Goal: Information Seeking & Learning: Learn about a topic

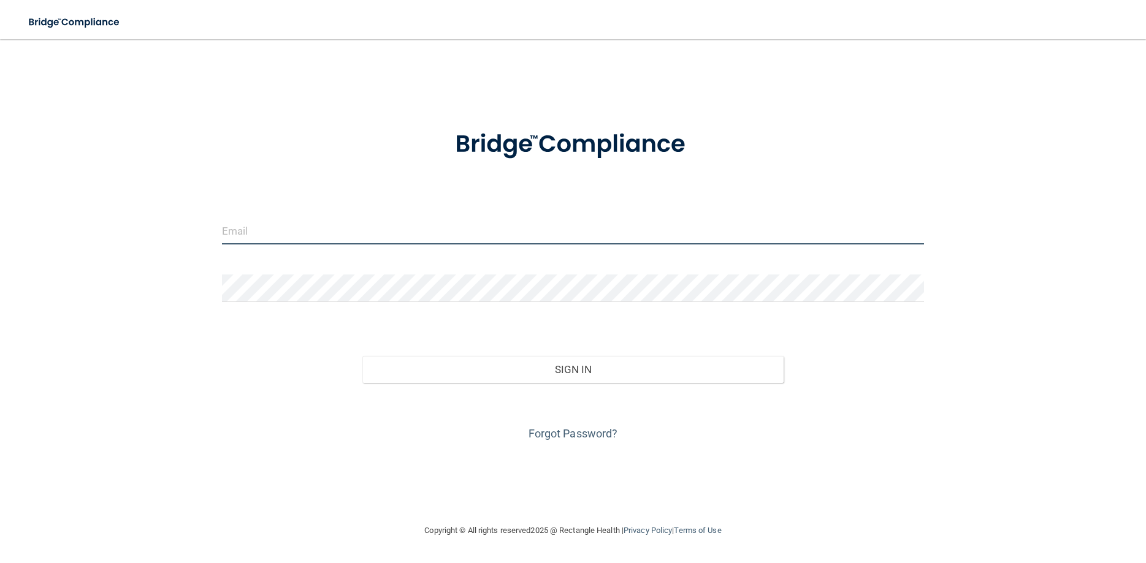
click at [305, 232] on input "email" at bounding box center [573, 231] width 702 height 28
type input "lbabe@1100westhuron.com"
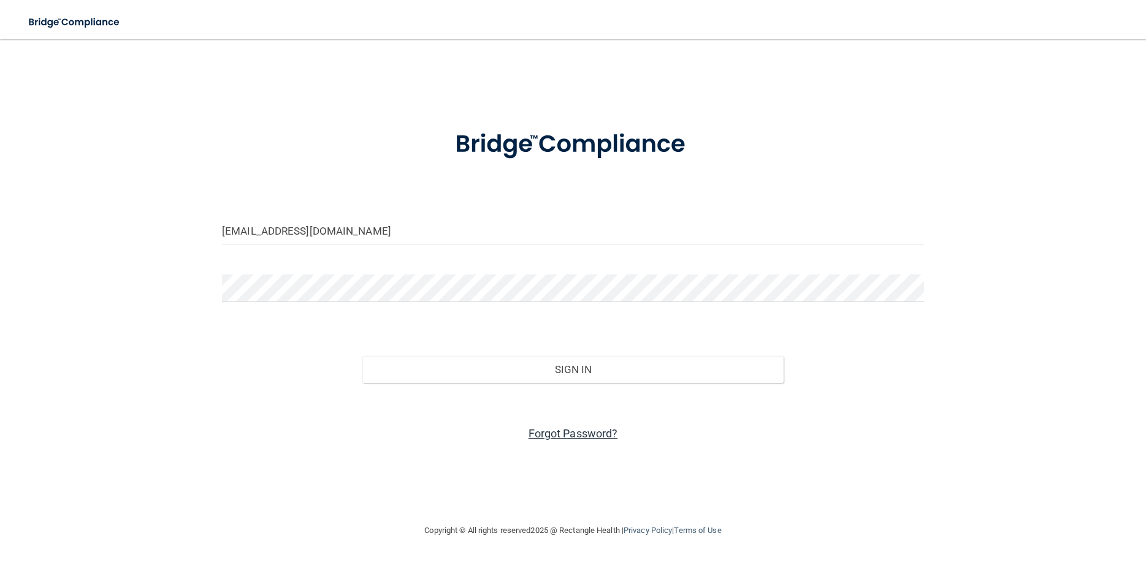
click at [556, 433] on link "Forgot Password?" at bounding box center [573, 433] width 90 height 13
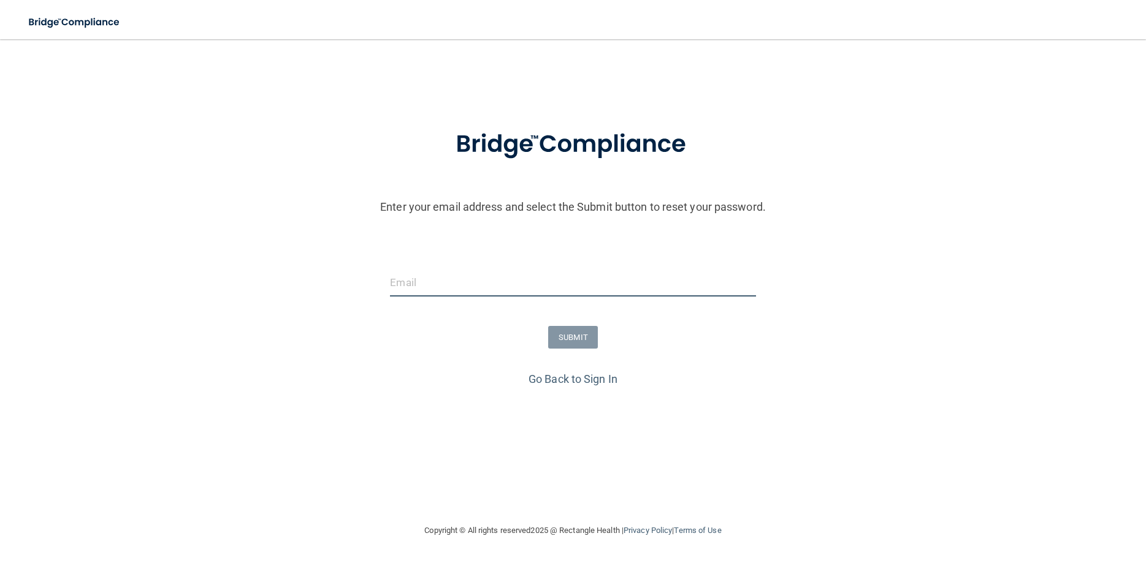
click at [410, 280] on input "email" at bounding box center [572, 283] width 365 height 28
type input "lbabe@1100westhuron.com"
click at [573, 342] on button "SUBMIT" at bounding box center [573, 337] width 50 height 23
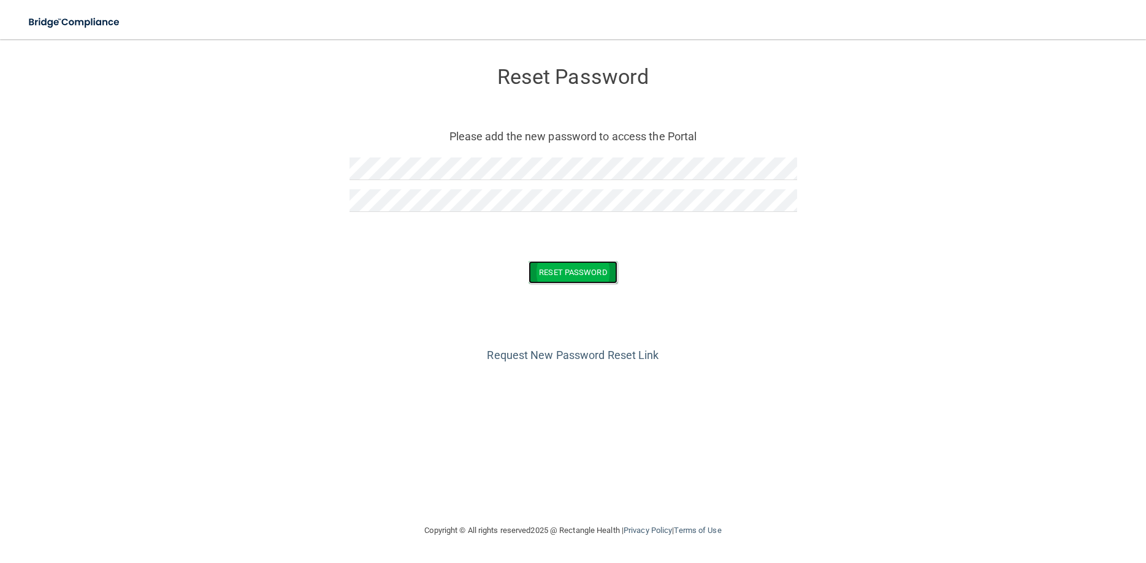
click at [579, 278] on button "Reset Password" at bounding box center [572, 272] width 88 height 23
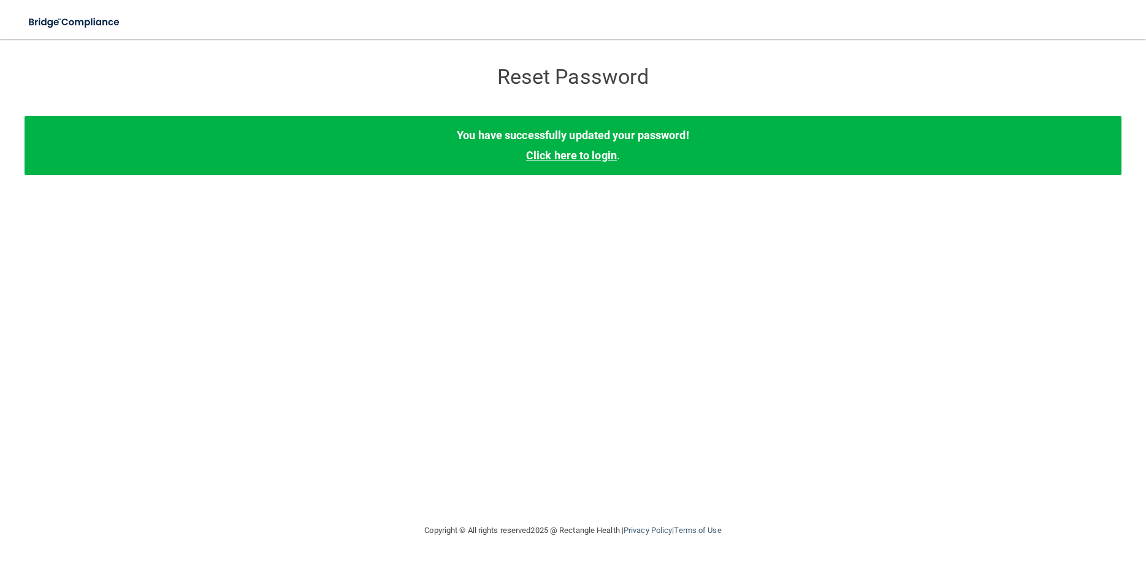
click at [576, 157] on link "Click here to login" at bounding box center [571, 155] width 91 height 13
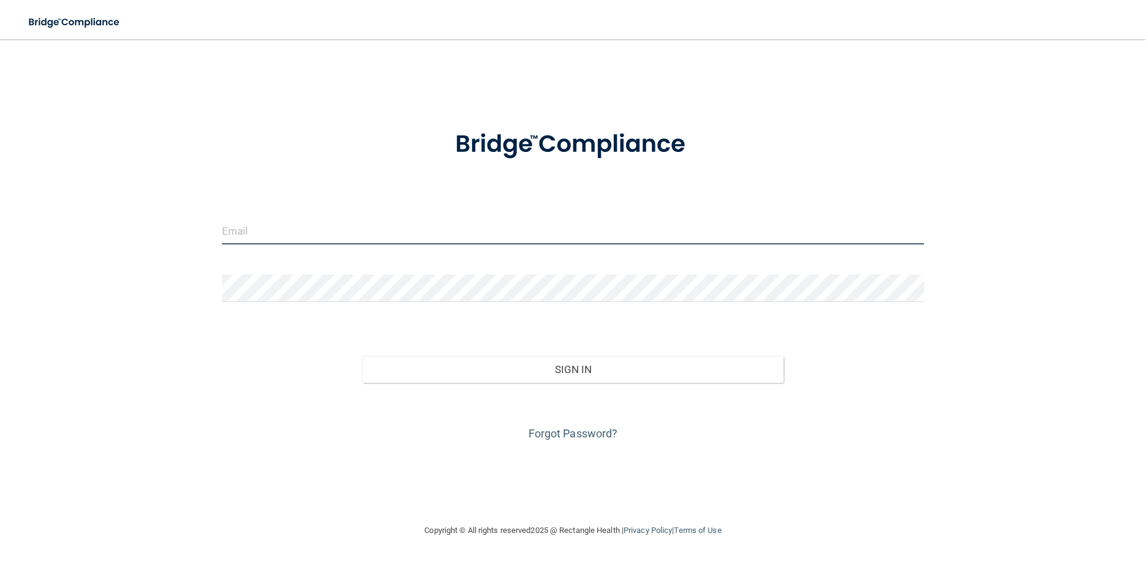
click at [295, 234] on input "email" at bounding box center [573, 231] width 702 height 28
type input "[EMAIL_ADDRESS][DOMAIN_NAME]"
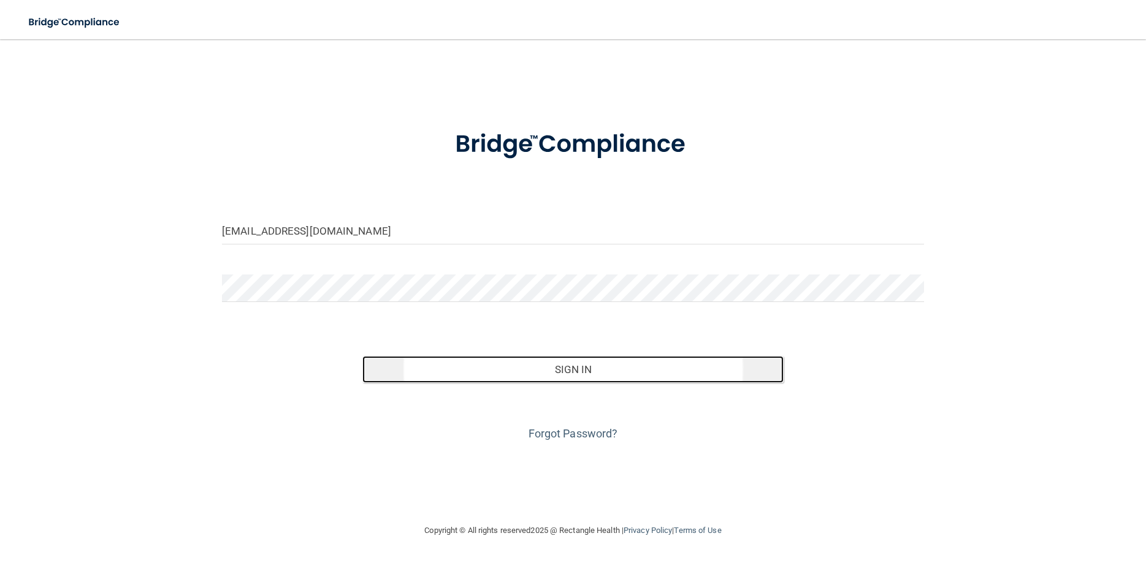
click at [589, 374] on button "Sign In" at bounding box center [572, 369] width 421 height 27
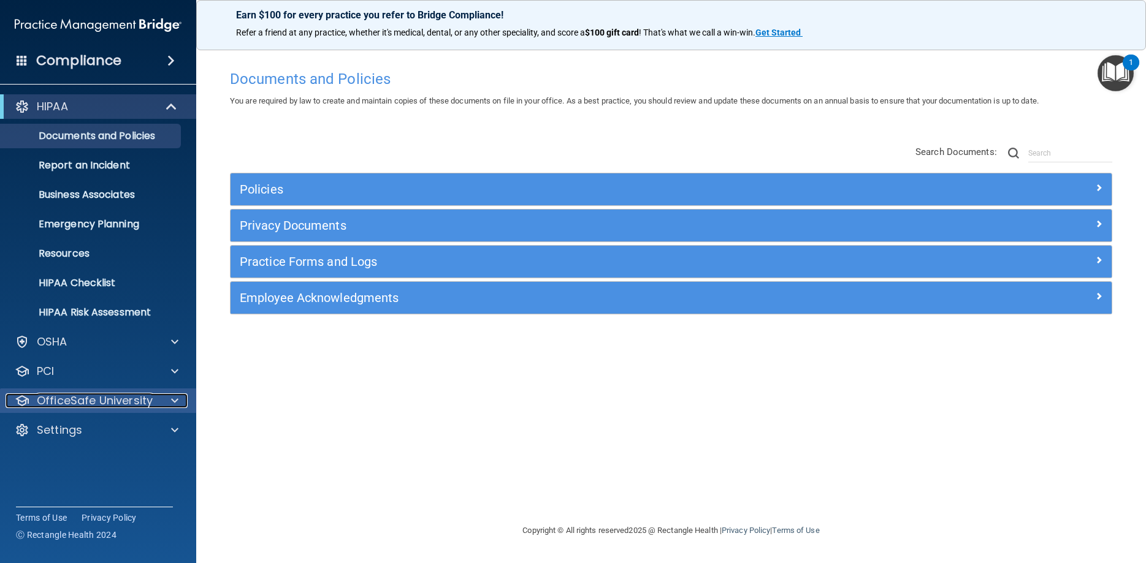
click at [97, 397] on p "OfficeSafe University" at bounding box center [95, 401] width 116 height 15
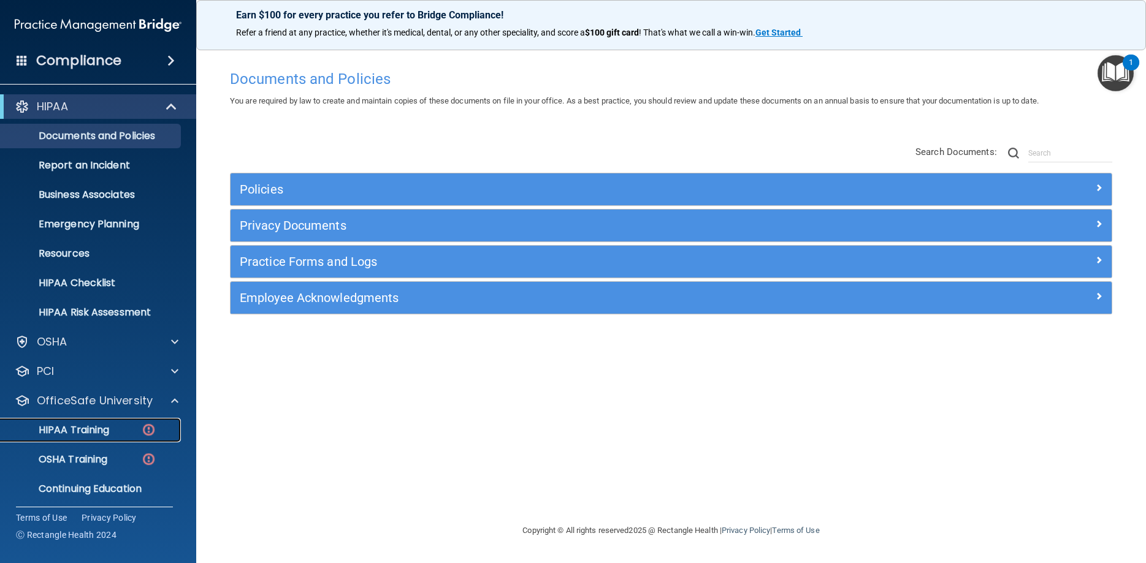
click at [89, 431] on p "HIPAA Training" at bounding box center [58, 430] width 101 height 12
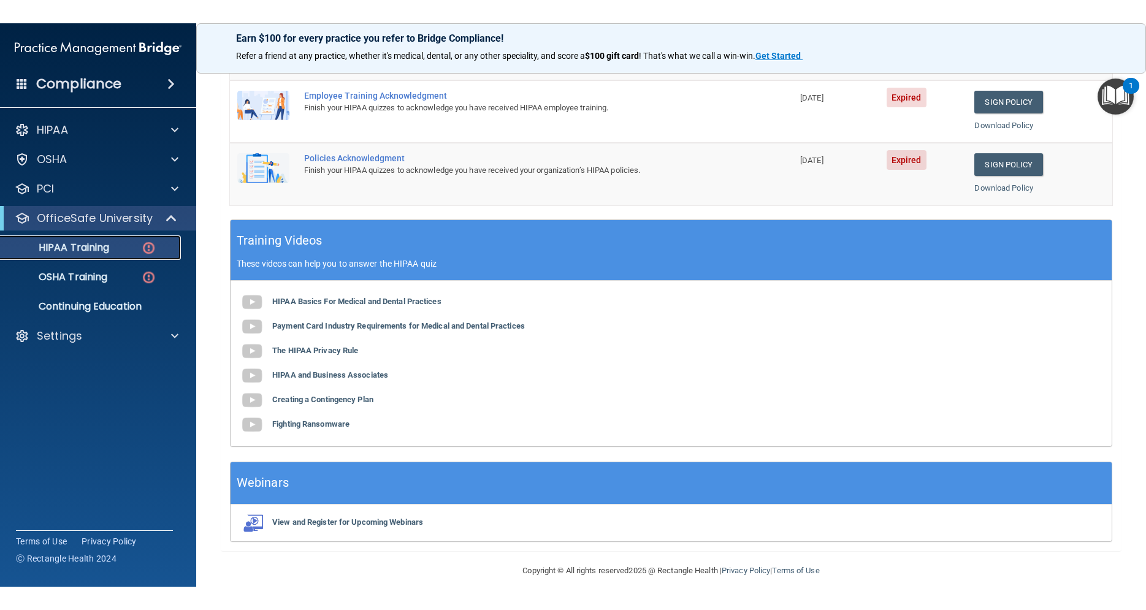
scroll to position [247, 0]
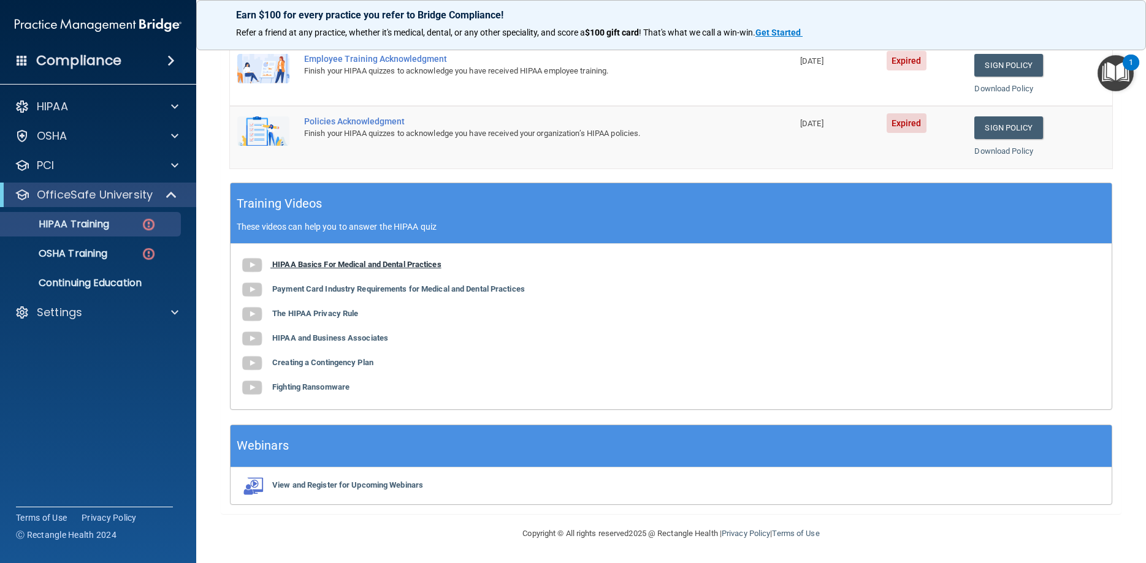
click at [336, 262] on b "HIPAA Basics For Medical and Dental Practices" at bounding box center [356, 264] width 169 height 9
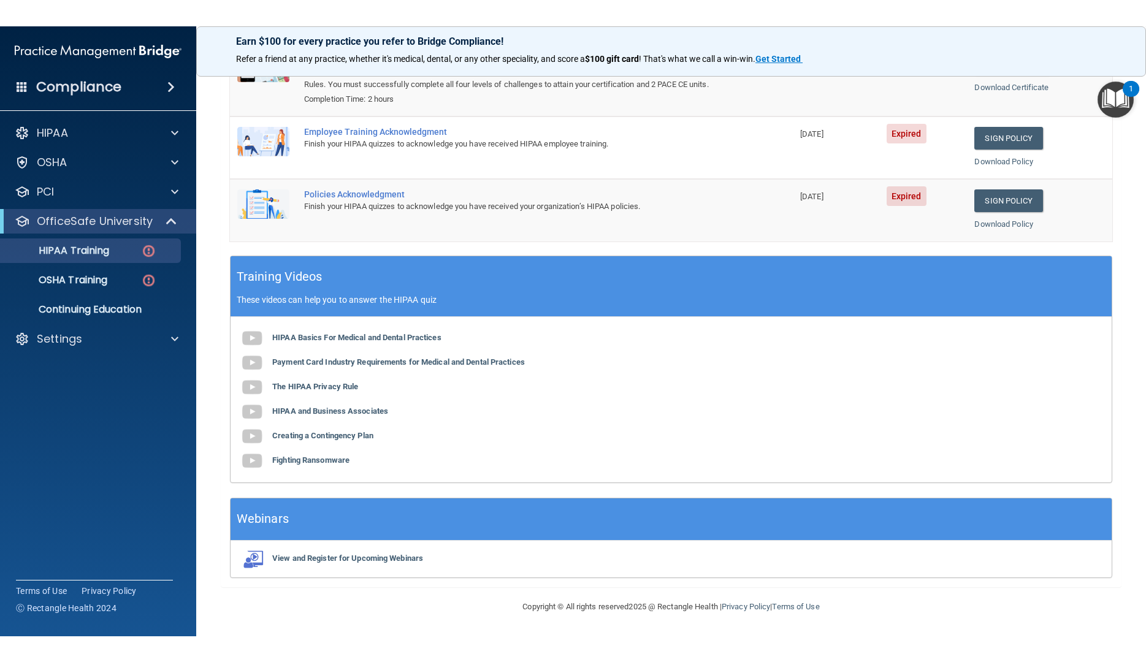
scroll to position [148, 0]
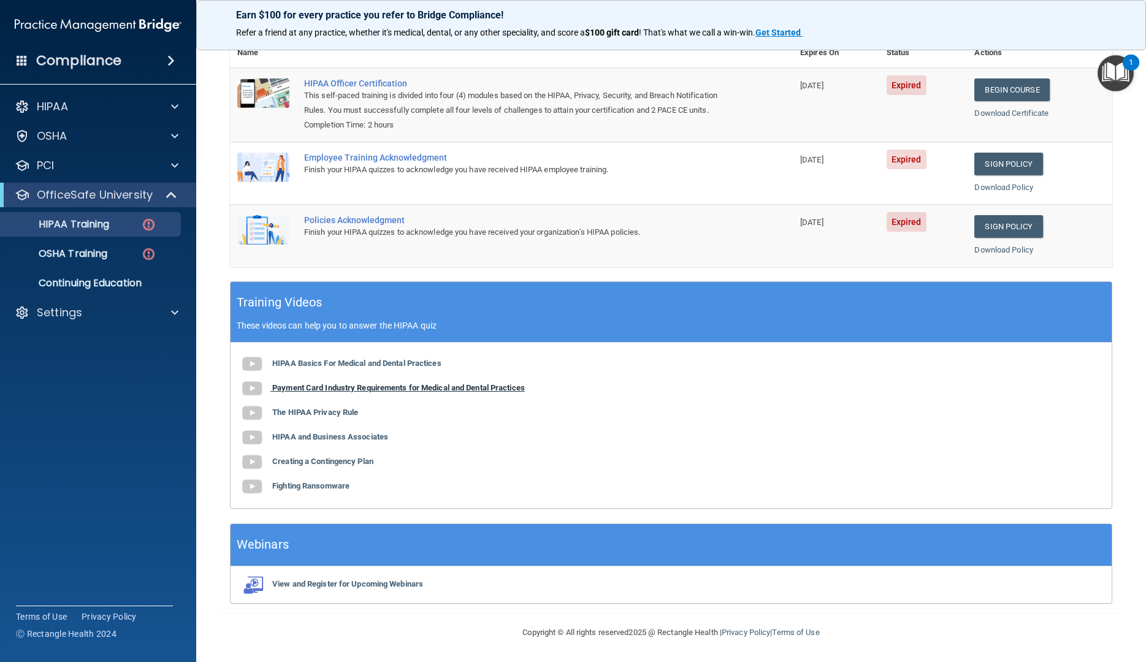
click at [326, 390] on b "Payment Card Industry Requirements for Medical and Dental Practices" at bounding box center [398, 387] width 253 height 9
click at [325, 409] on b "The HIPAA Privacy Rule" at bounding box center [315, 412] width 86 height 9
click at [308, 408] on b "The HIPAA Privacy Rule" at bounding box center [315, 412] width 86 height 9
click at [319, 484] on b "Fighting Ransomware" at bounding box center [310, 485] width 77 height 9
